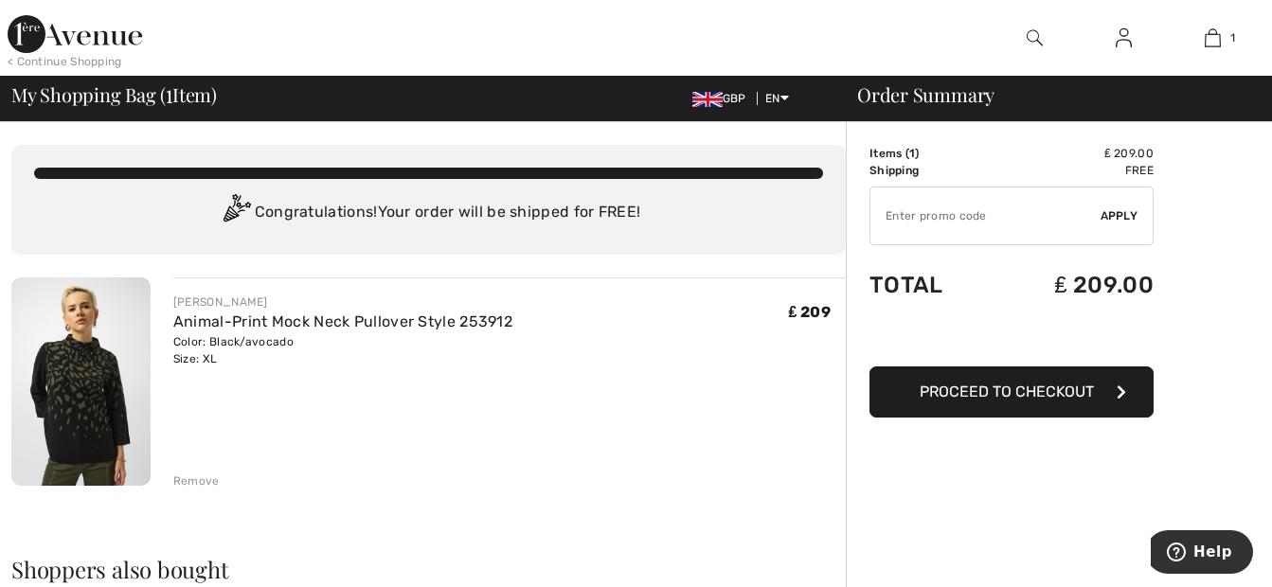
type input "NEW10"
type input "NEW15"
type input "NEW10"
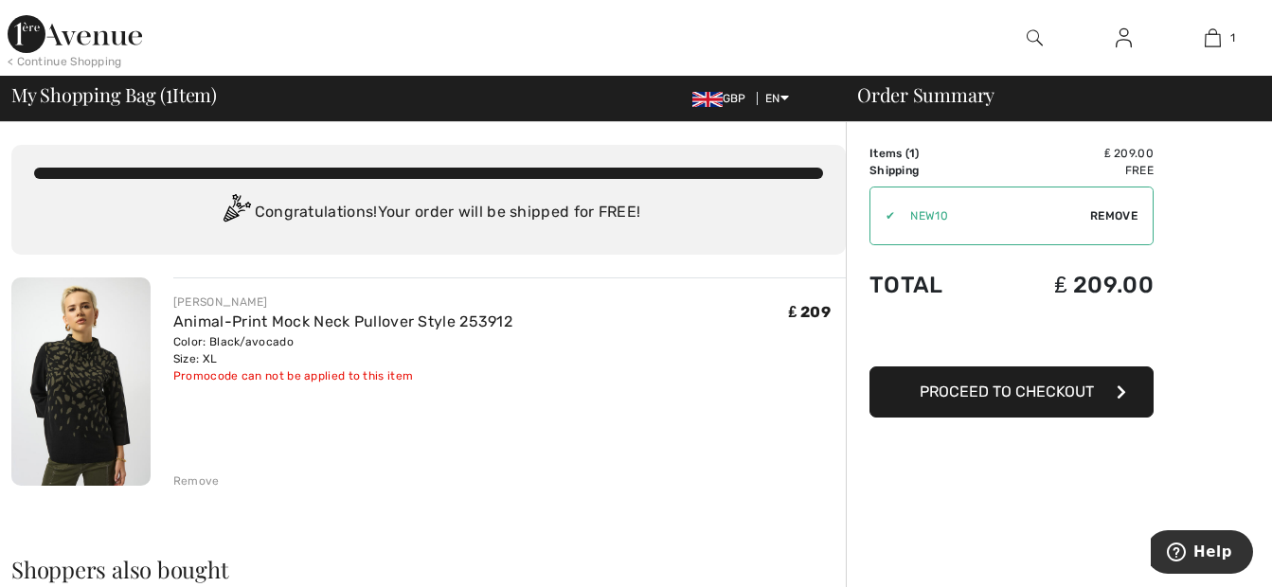
type input "NEW10"
type input "NEW15"
type input "FREEXPRESS"
type input "FREEDENIMBAG"
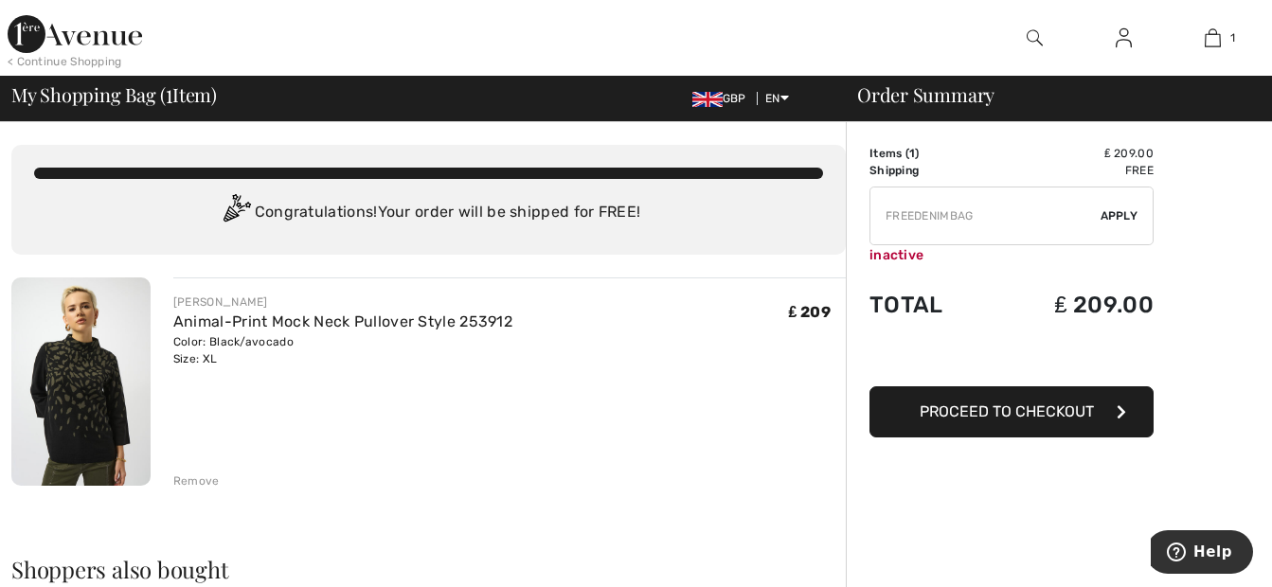
type input "FLASH15"
type input "FLASH20"
click at [193, 481] on div "Remove" at bounding box center [196, 481] width 46 height 17
